Goal: Obtain resource: Download file/media

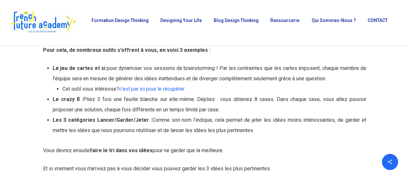
scroll to position [1422, 0]
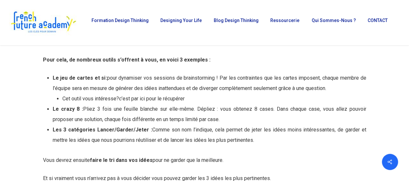
click at [169, 98] on link "c’est par ici pour le récupérer" at bounding box center [152, 98] width 66 height 6
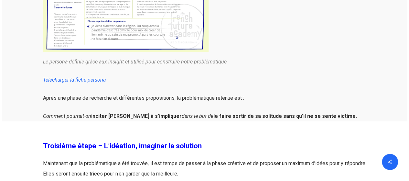
scroll to position [1422, 0]
